Goal: Task Accomplishment & Management: Use online tool/utility

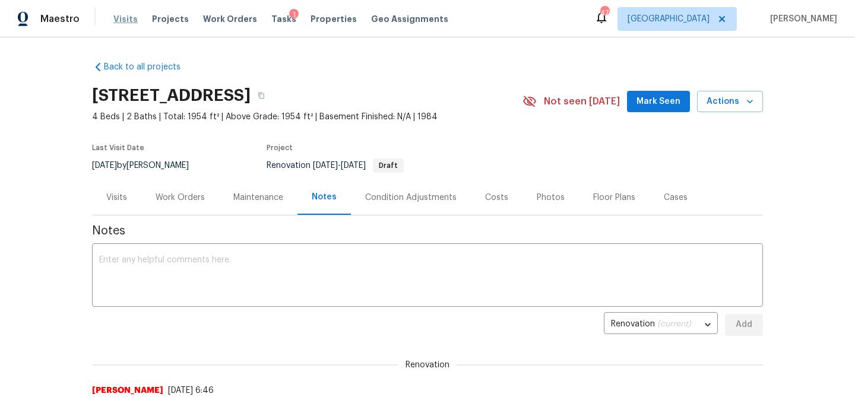
click at [127, 21] on span "Visits" at bounding box center [125, 19] width 24 height 12
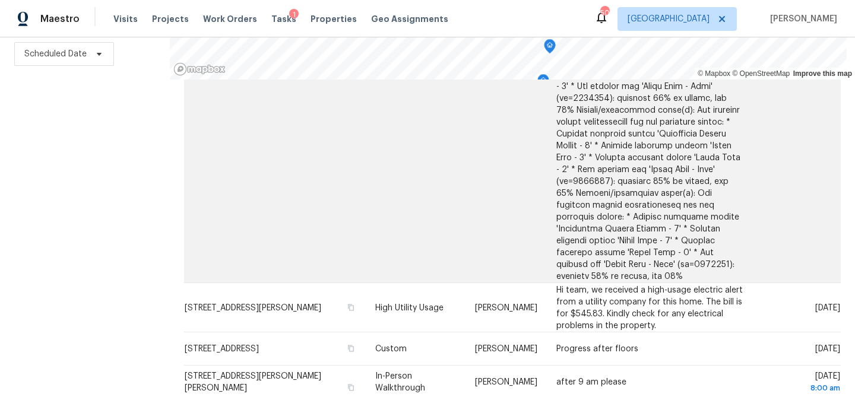
scroll to position [944, 0]
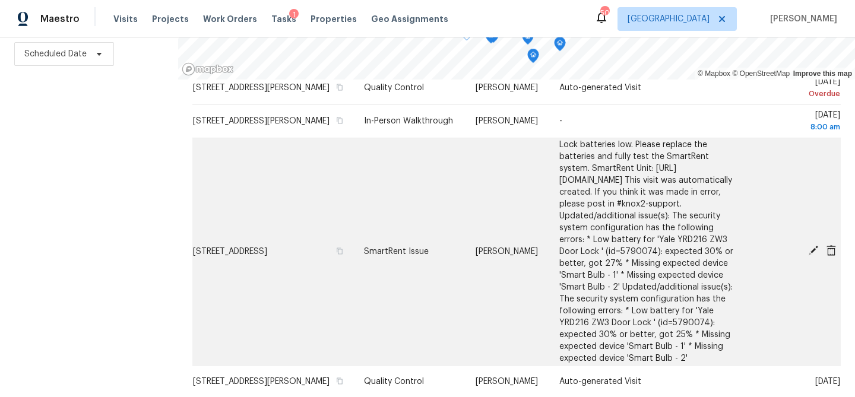
scroll to position [40, 0]
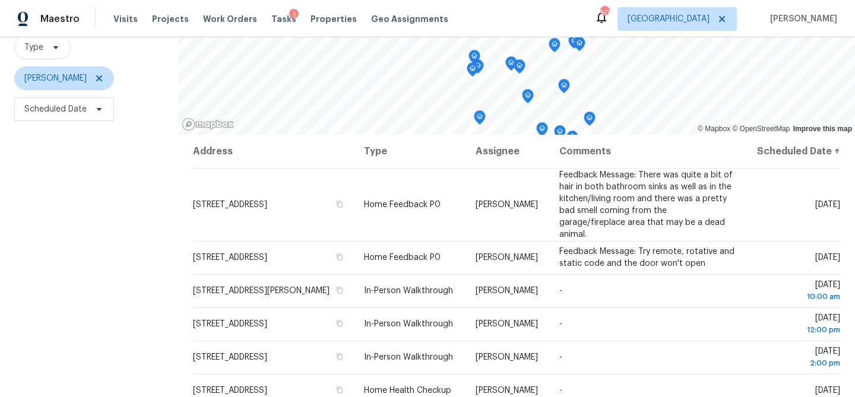
scroll to position [172, 0]
